Goal: Task Accomplishment & Management: Complete application form

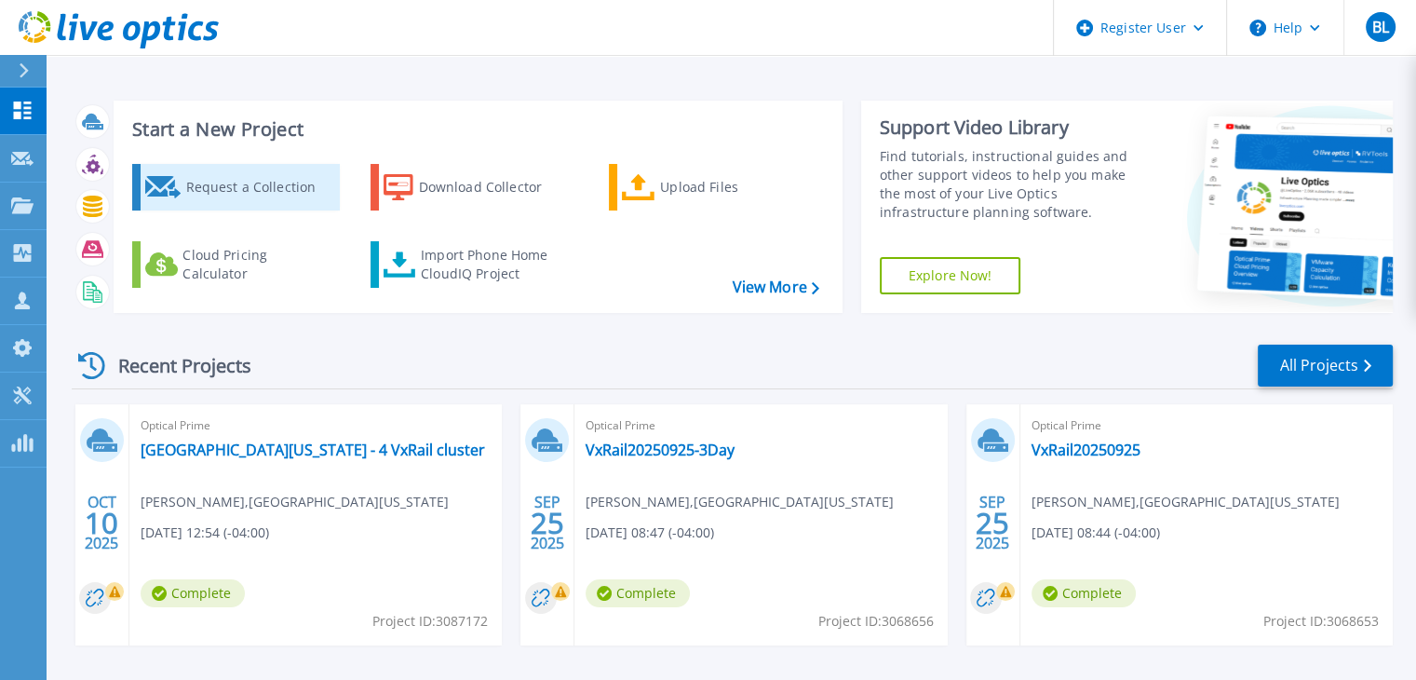
click at [245, 196] on div "Request a Collection" at bounding box center [259, 187] width 149 height 37
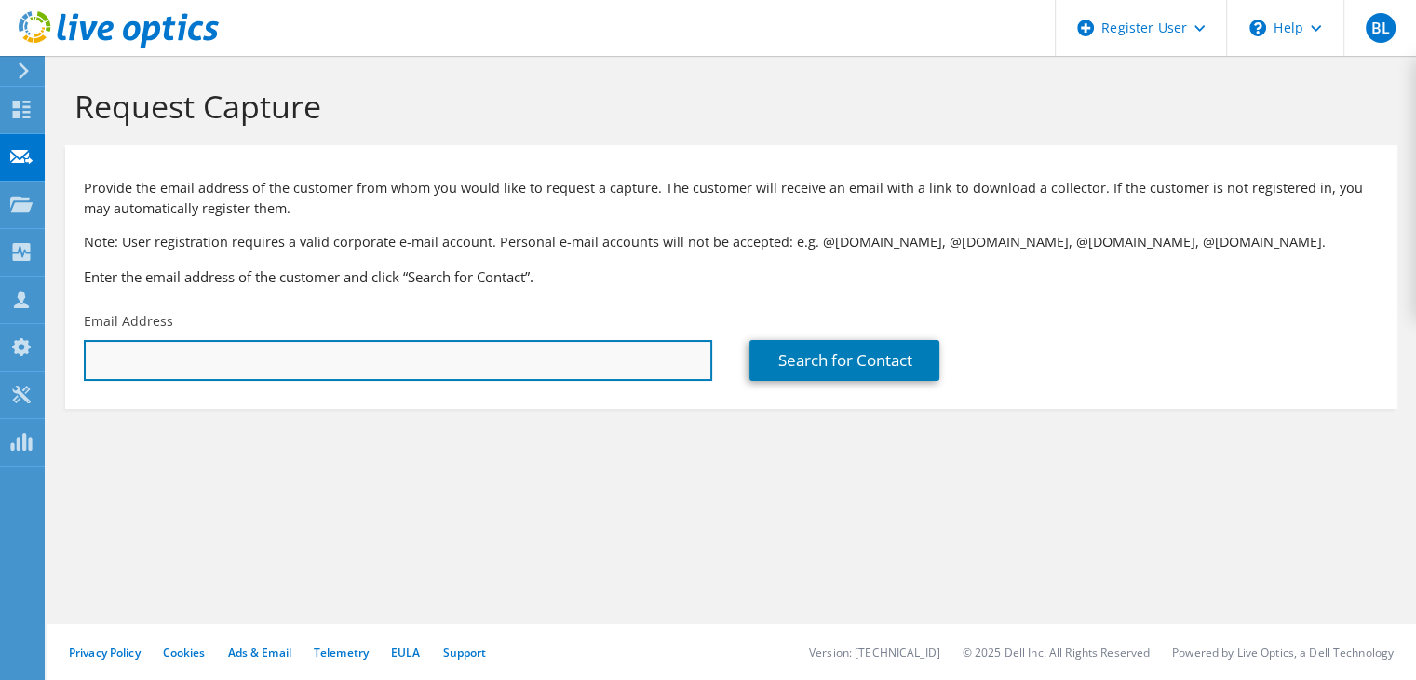
click at [292, 372] on input "text" at bounding box center [398, 360] width 629 height 41
paste input "stevensmith@coj.net"
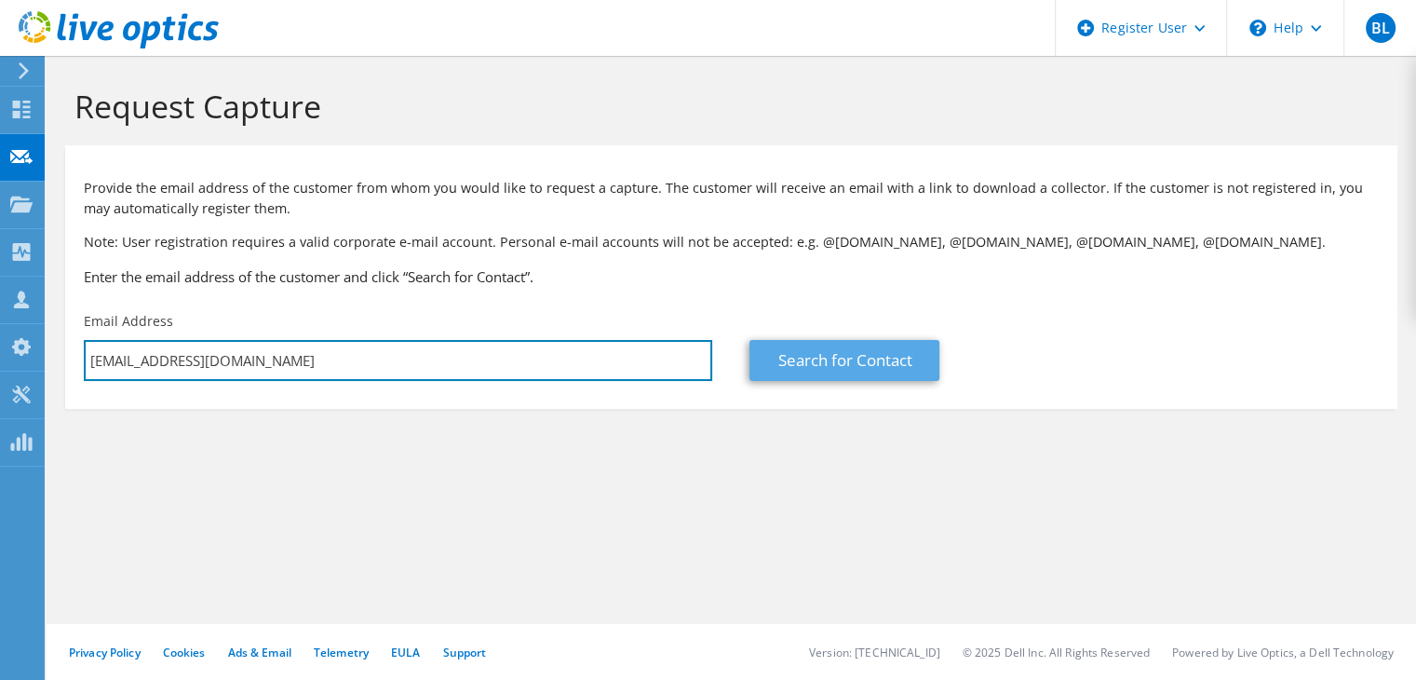
type input "stevensmith@coj.net"
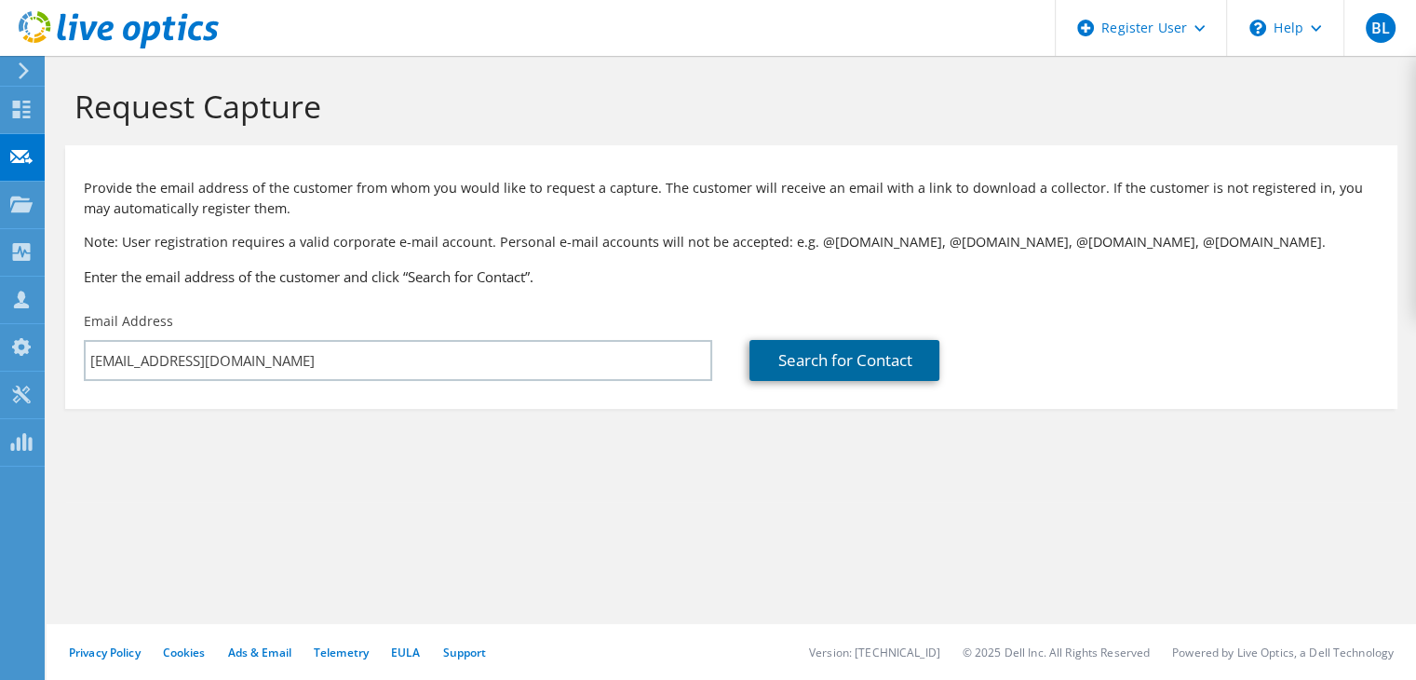
click at [853, 356] on link "Search for Contact" at bounding box center [845, 360] width 190 height 41
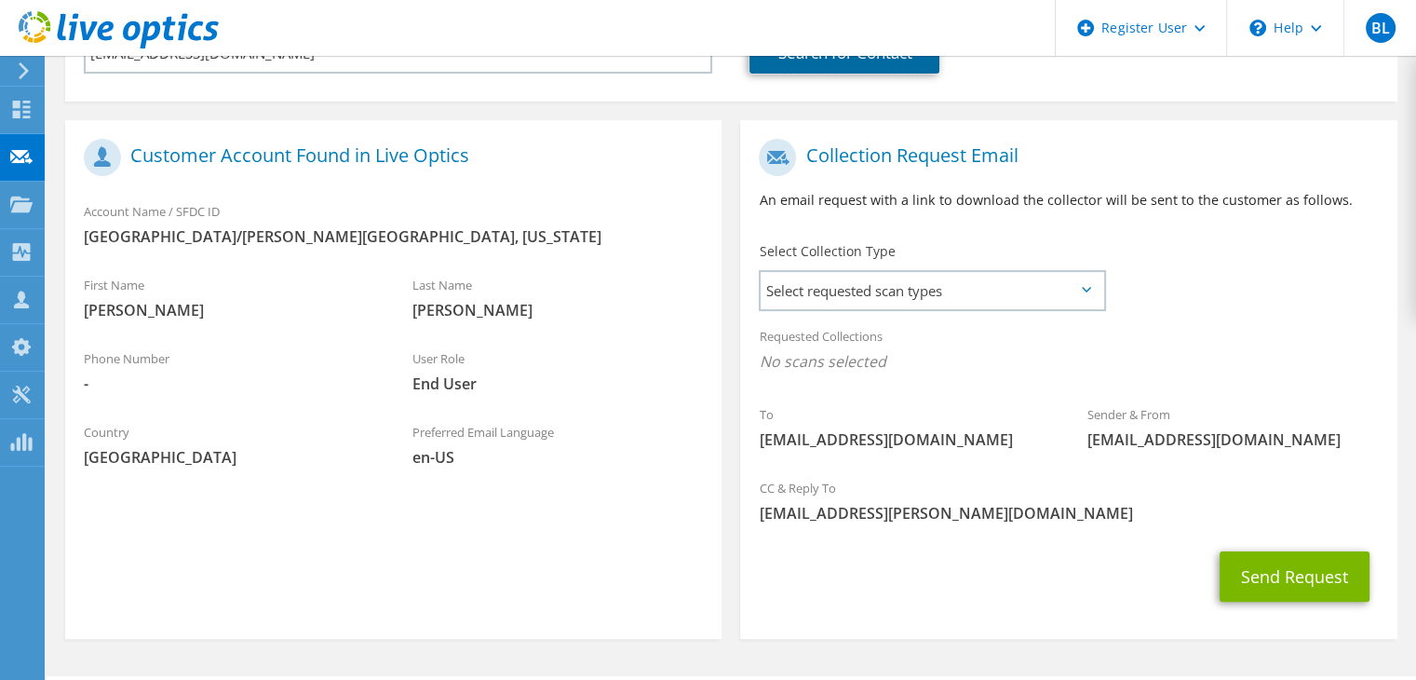
scroll to position [360, 0]
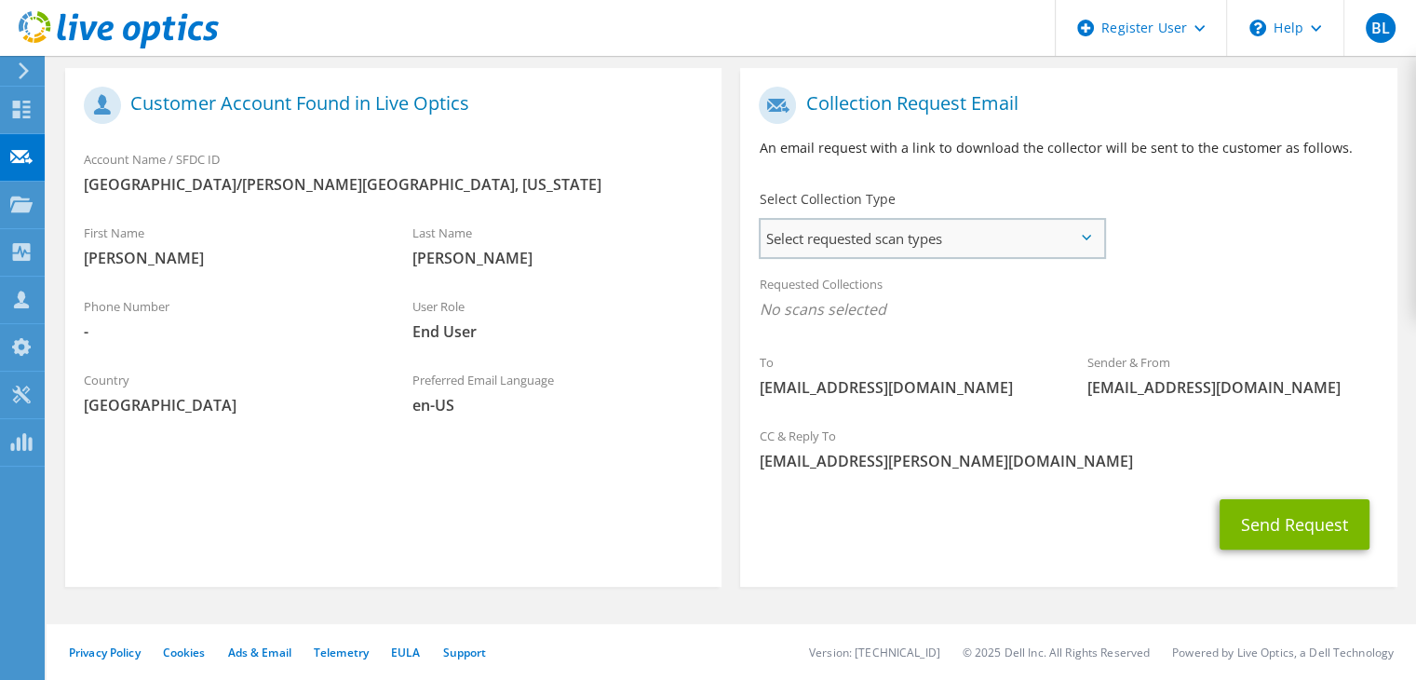
click at [1084, 232] on span "Select requested scan types" at bounding box center [932, 238] width 343 height 37
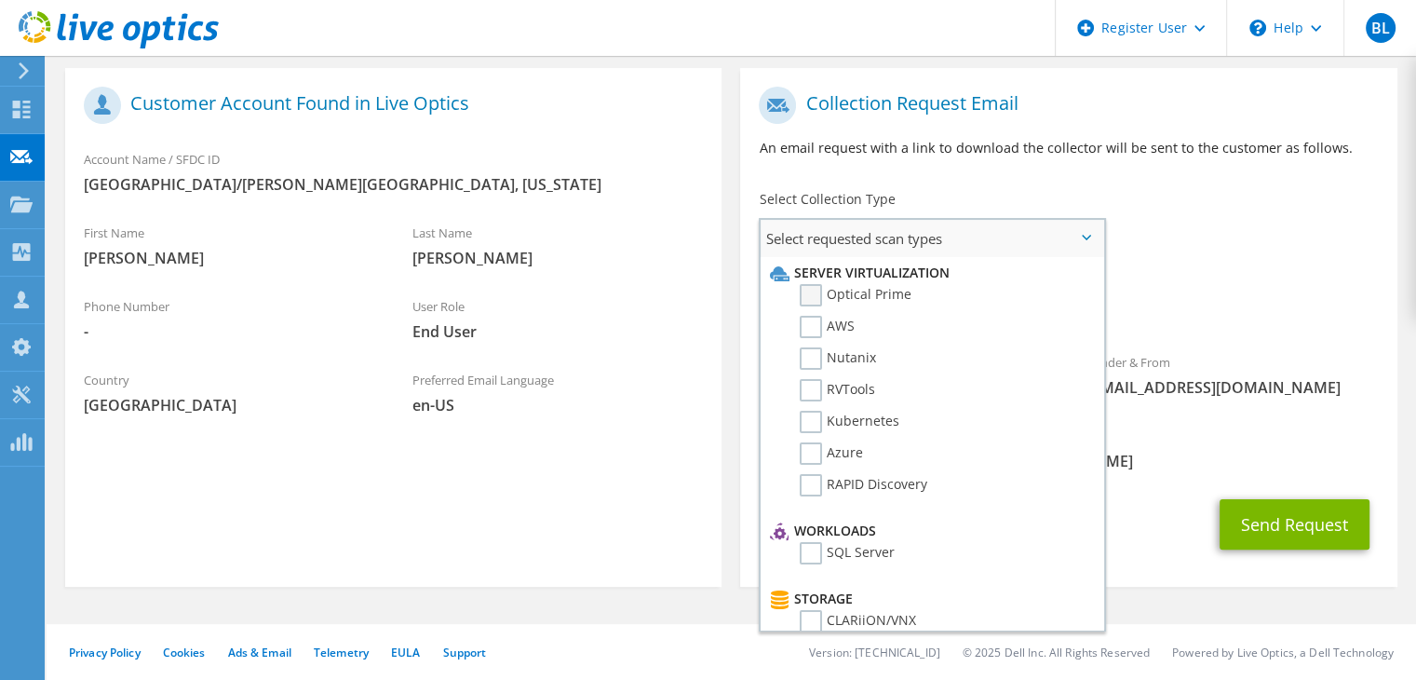
click at [819, 288] on label "Optical Prime" at bounding box center [856, 295] width 112 height 22
click at [0, 0] on input "Optical Prime" at bounding box center [0, 0] width 0 height 0
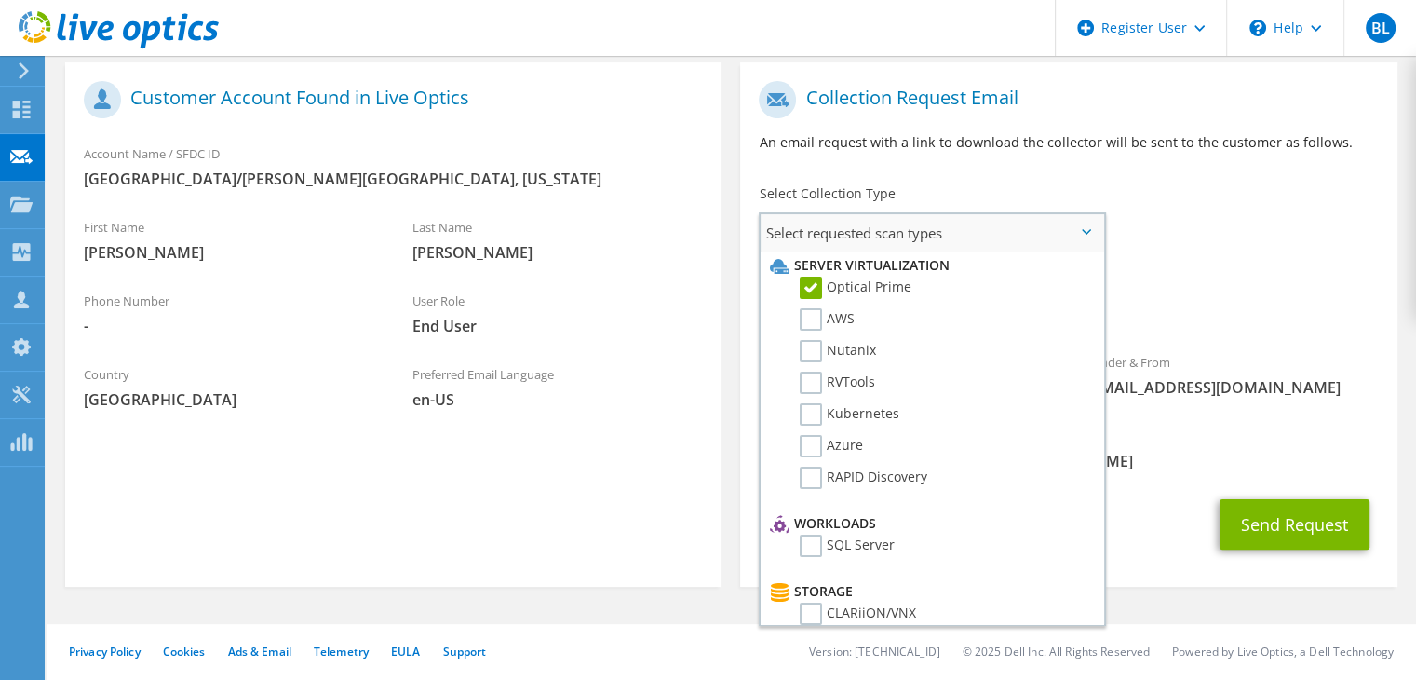
scroll to position [0, 0]
click at [1275, 340] on div "Requested Collections No scans selected Optical Prime" at bounding box center [1068, 301] width 656 height 84
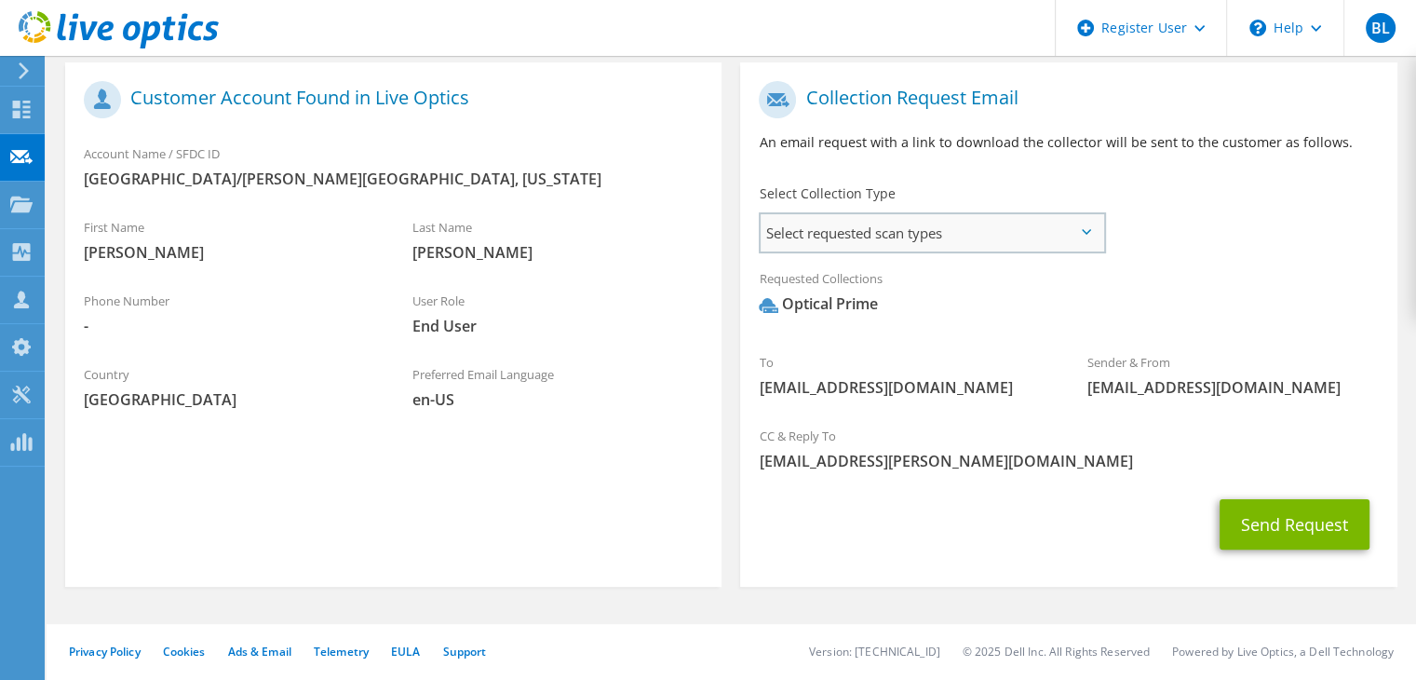
click at [1091, 223] on span "Select requested scan types" at bounding box center [932, 232] width 343 height 37
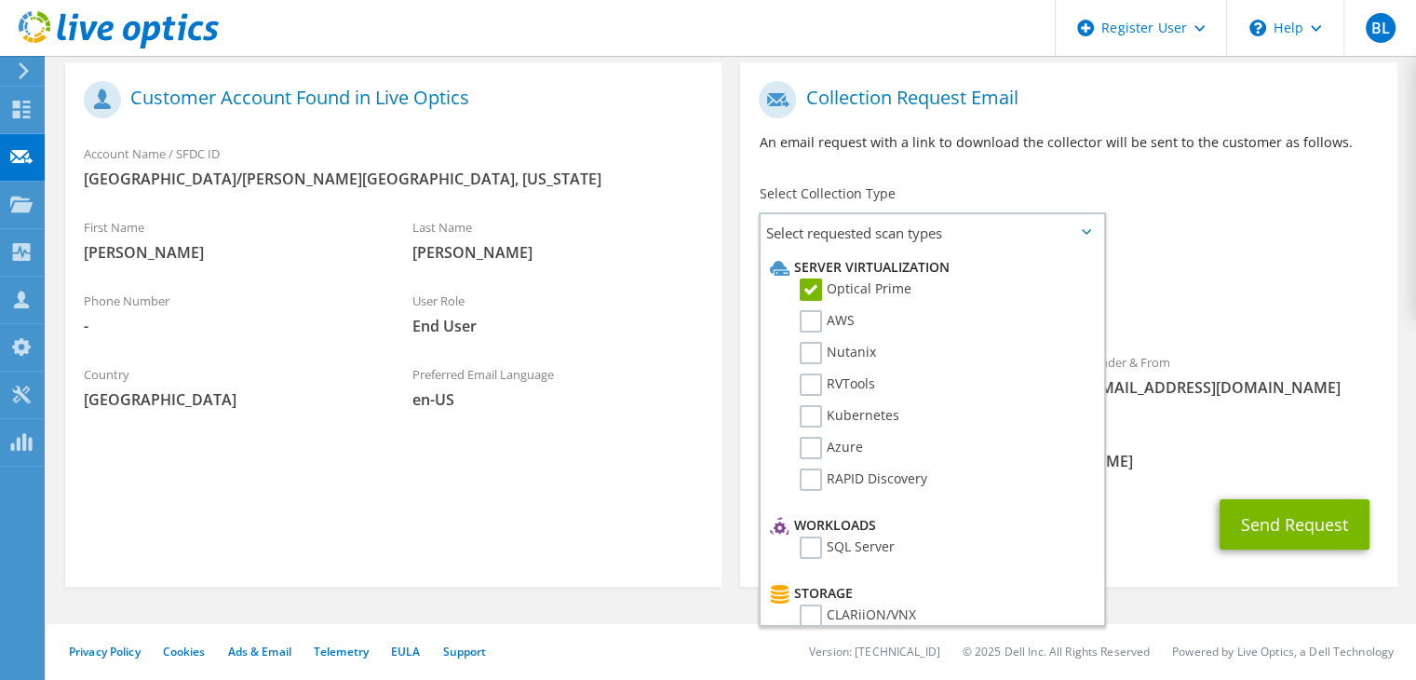
click at [1184, 243] on div "To stevensmith@coj.net Sender & From liveoptics@liveoptics.com" at bounding box center [1068, 244] width 656 height 345
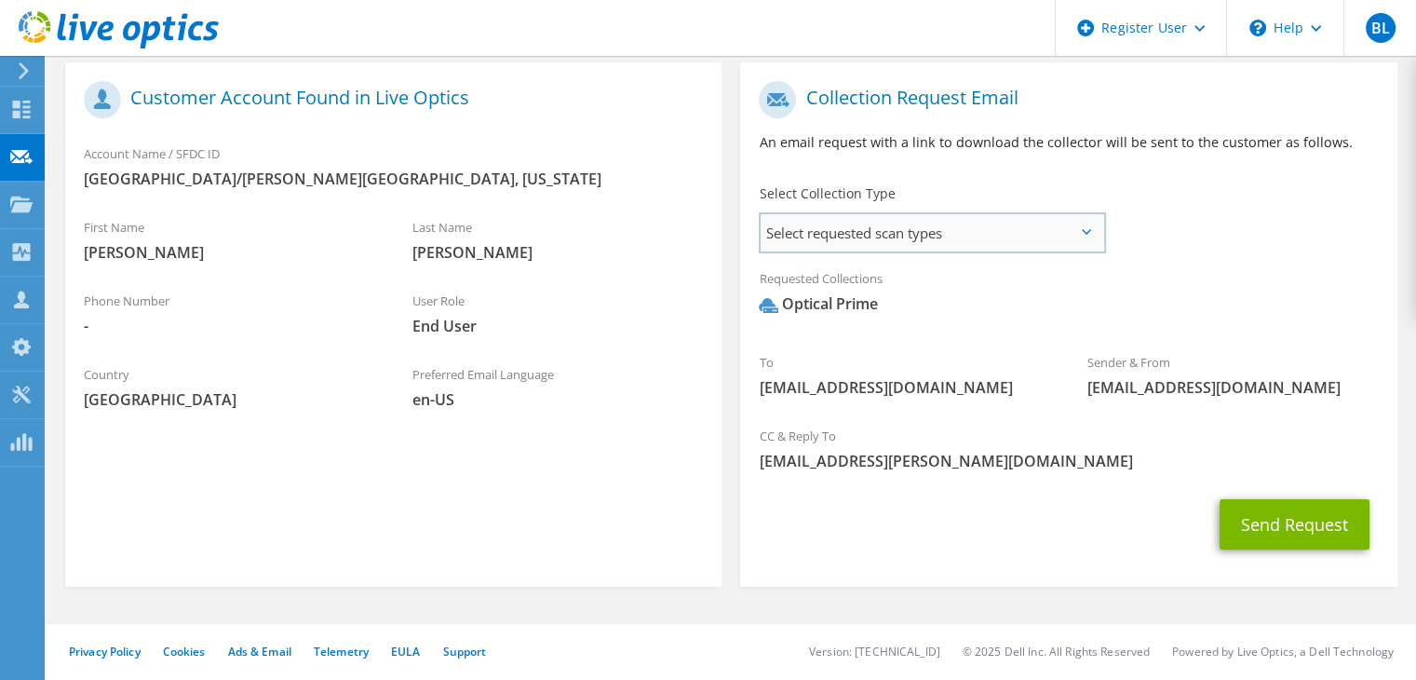
click at [1075, 229] on span "Select requested scan types" at bounding box center [932, 232] width 343 height 37
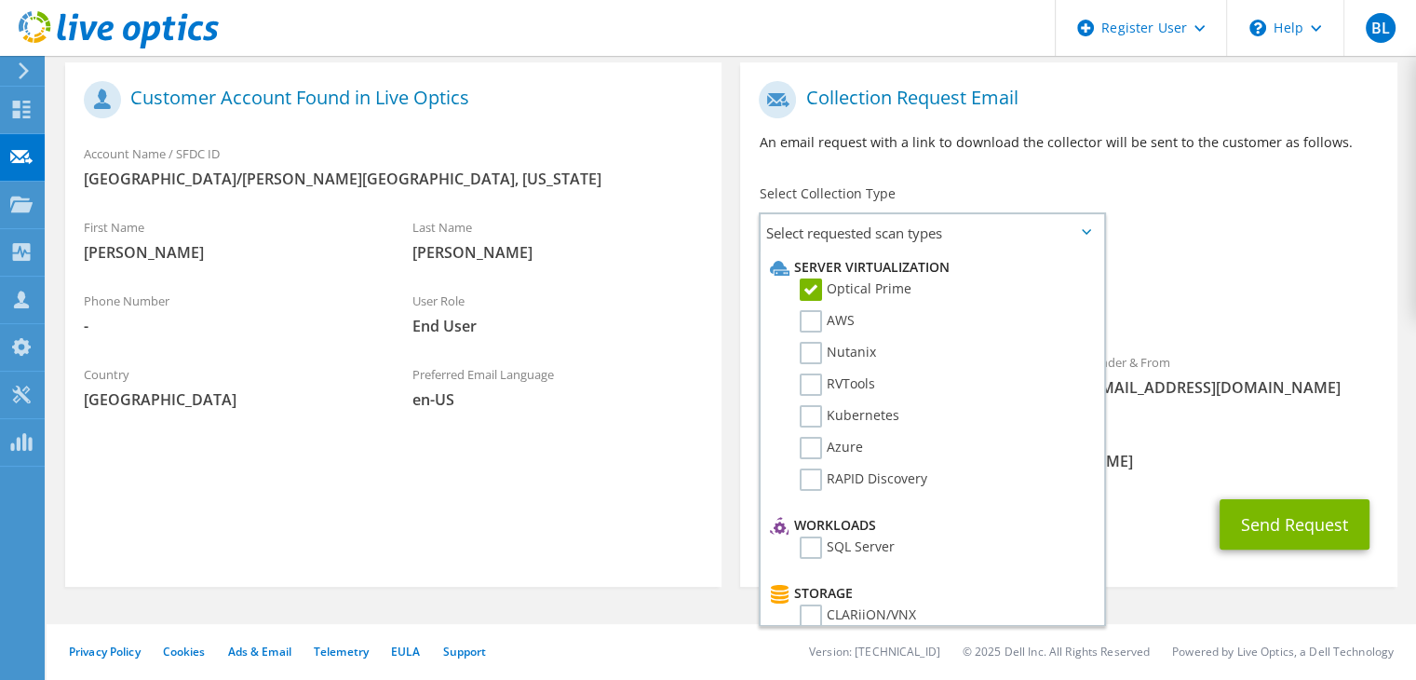
click at [1196, 247] on div "To stevensmith@coj.net Sender & From liveoptics@liveoptics.com" at bounding box center [1068, 244] width 656 height 345
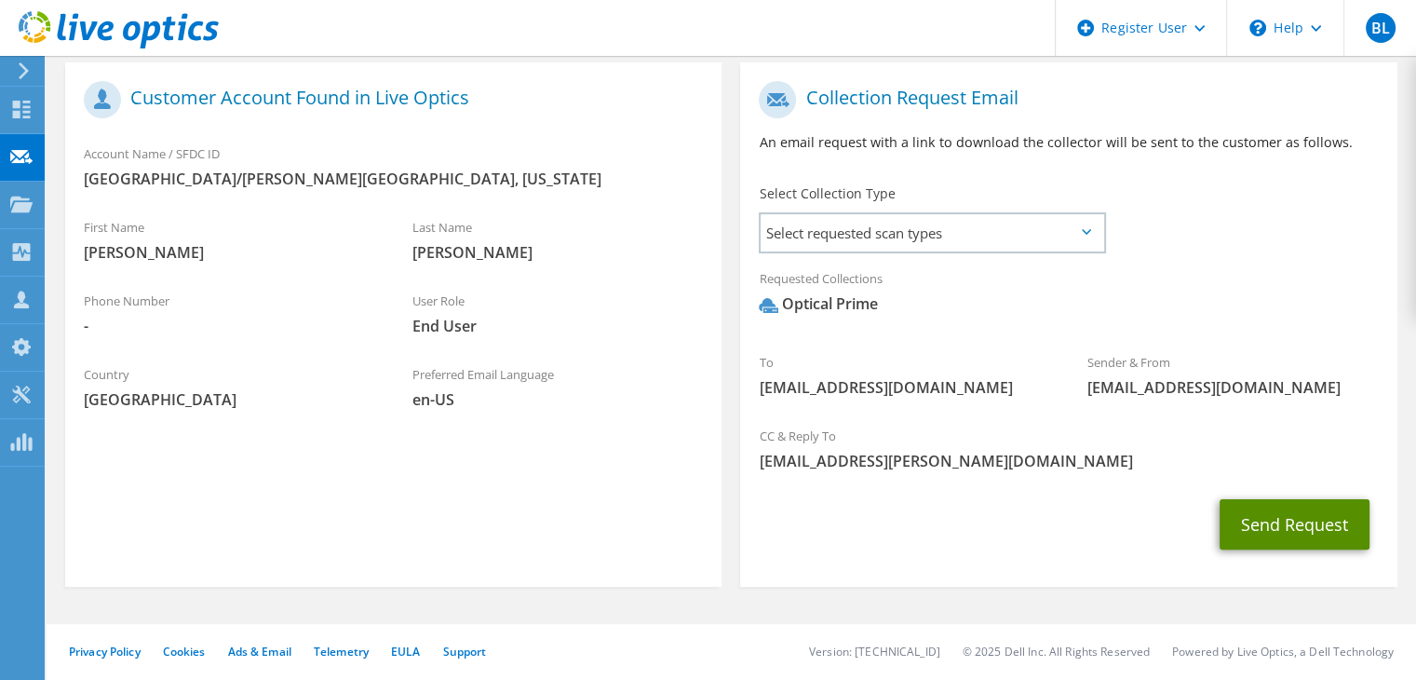
click at [1248, 529] on button "Send Request" at bounding box center [1295, 524] width 150 height 50
